Goal: Transaction & Acquisition: Obtain resource

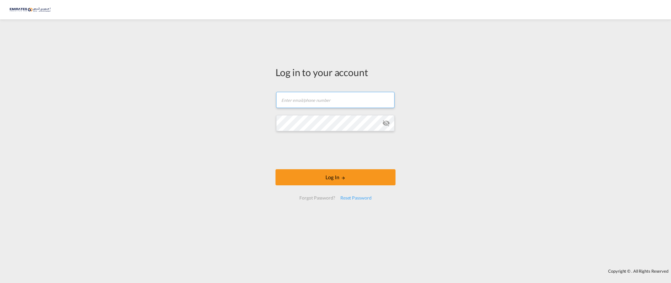
type input "[EMAIL_ADDRESS][DOMAIN_NAME]"
click at [384, 124] on md-input-container "Password field is required" at bounding box center [335, 123] width 119 height 17
click at [384, 124] on md-icon "icon-eye-off" at bounding box center [386, 123] width 8 height 8
click at [223, 124] on div "Log in to your account [EMAIL_ADDRESS][DOMAIN_NAME] Log In Forgot Password? Res…" at bounding box center [335, 144] width 671 height 243
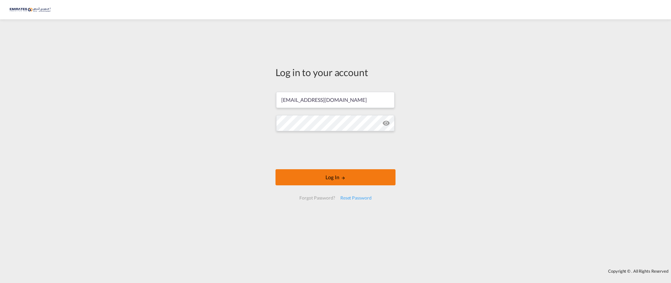
click at [323, 174] on button "Log In" at bounding box center [336, 177] width 120 height 16
click at [316, 184] on button "Log In" at bounding box center [336, 177] width 120 height 16
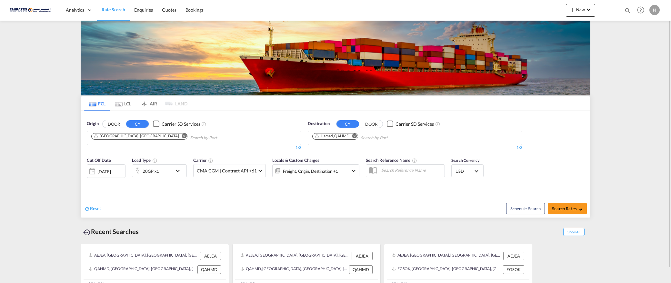
click at [356, 137] on md-icon "Remove" at bounding box center [354, 136] width 5 height 5
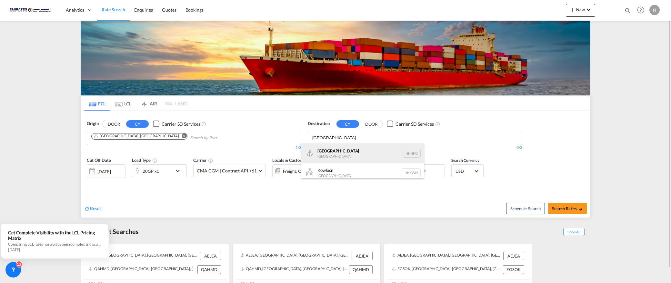
type input "[GEOGRAPHIC_DATA]"
click at [338, 152] on div "[GEOGRAPHIC_DATA] [GEOGRAPHIC_DATA] [GEOGRAPHIC_DATA]" at bounding box center [362, 153] width 123 height 19
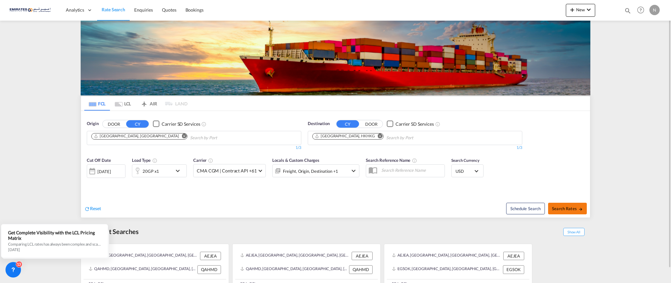
click at [569, 210] on span "Search Rates" at bounding box center [567, 208] width 31 height 5
type input "AEJEA to HKHKG / [DATE]"
